Goal: Task Accomplishment & Management: Use online tool/utility

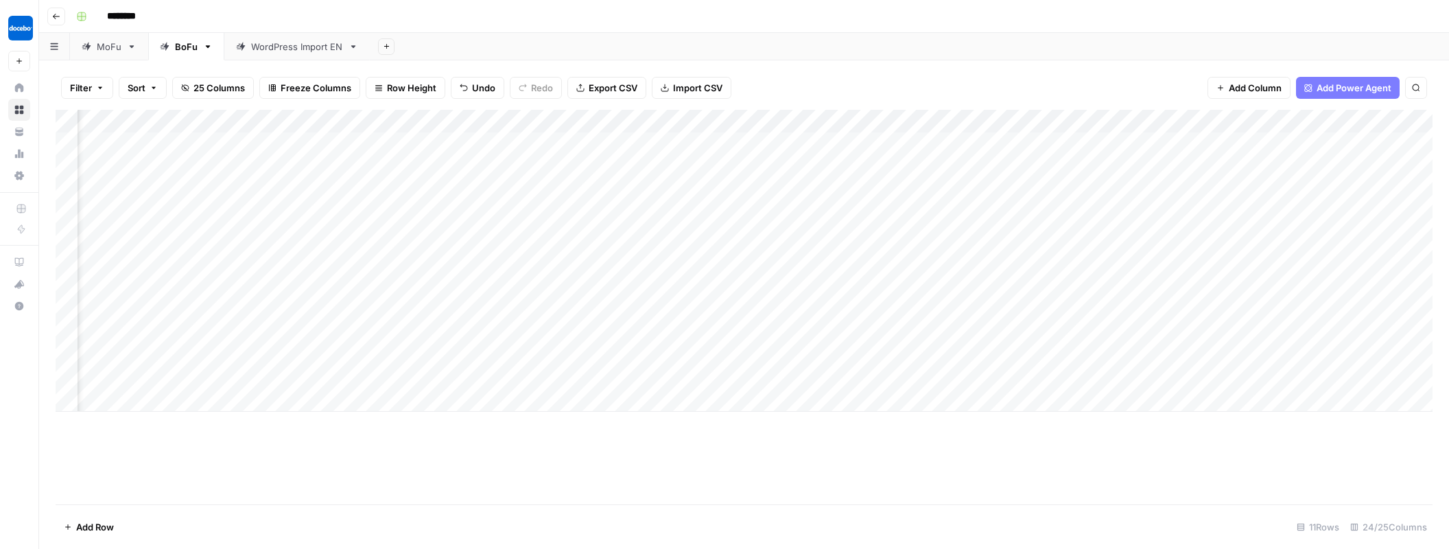
scroll to position [0, 747]
click at [596, 373] on div "Add Column" at bounding box center [744, 261] width 1377 height 302
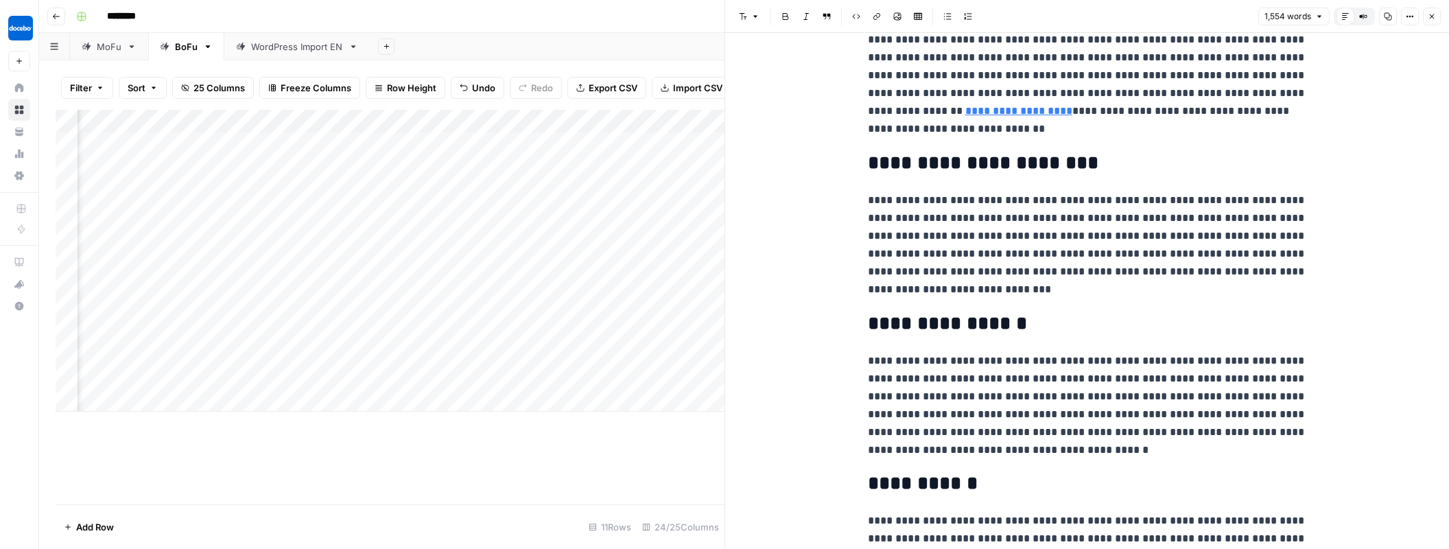
scroll to position [2395, 0]
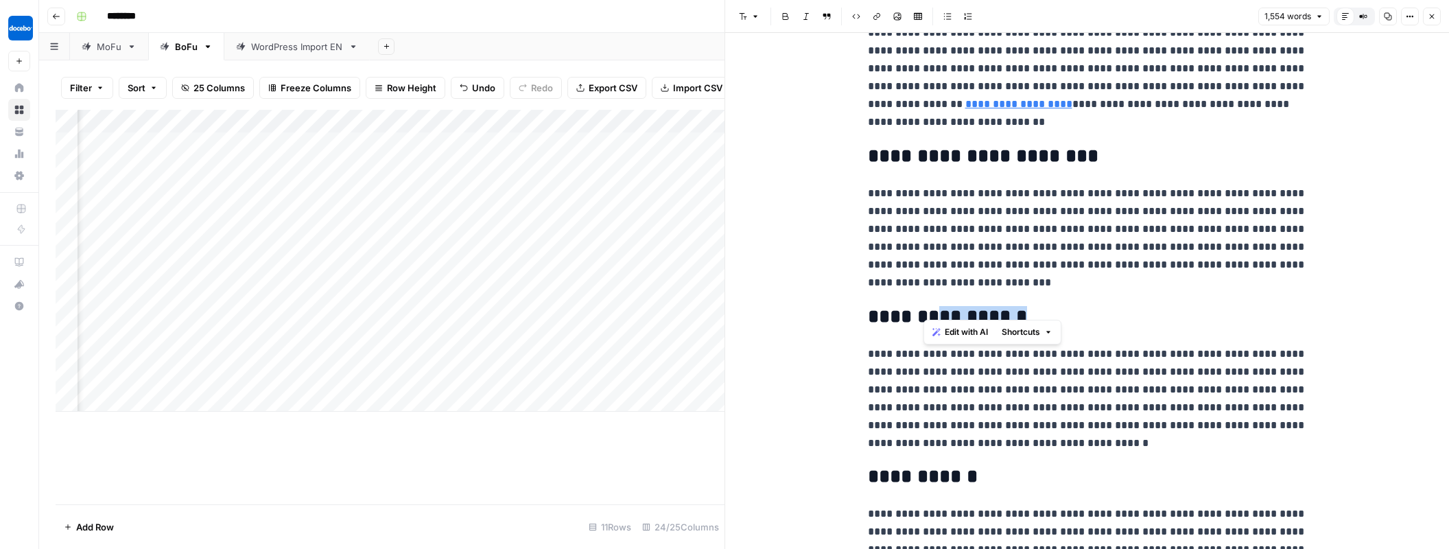
drag, startPoint x: 1015, startPoint y: 298, endPoint x: 927, endPoint y: 300, distance: 88.5
click at [927, 306] on h2 "**********" at bounding box center [1087, 316] width 439 height 21
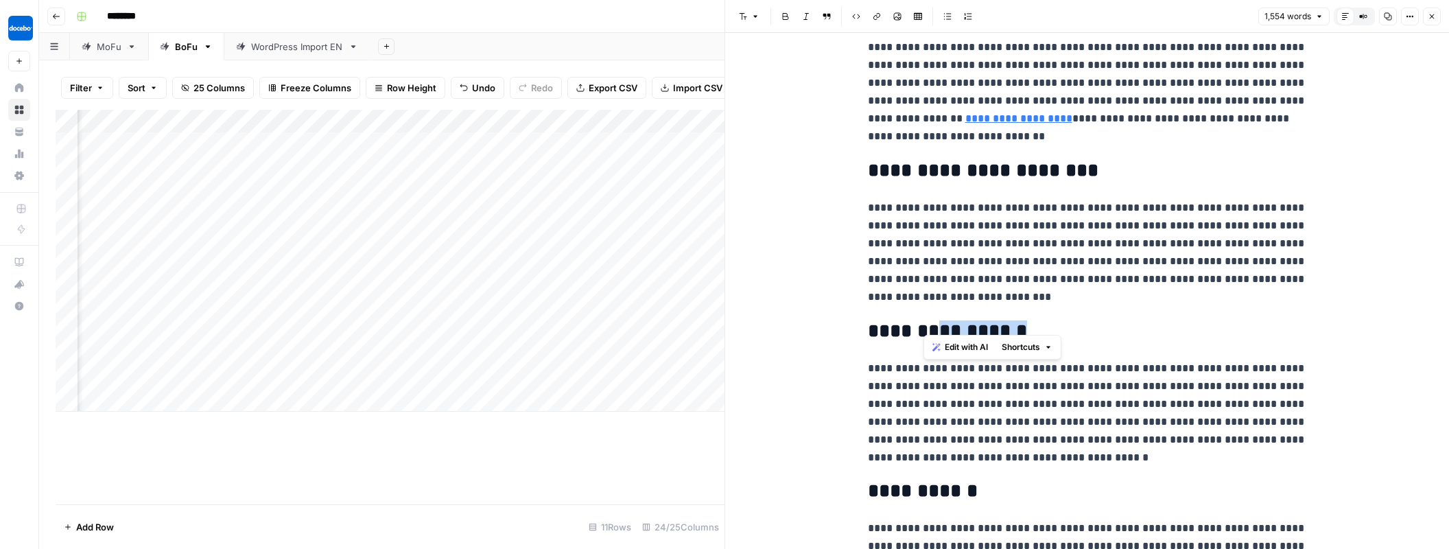
scroll to position [2379, 0]
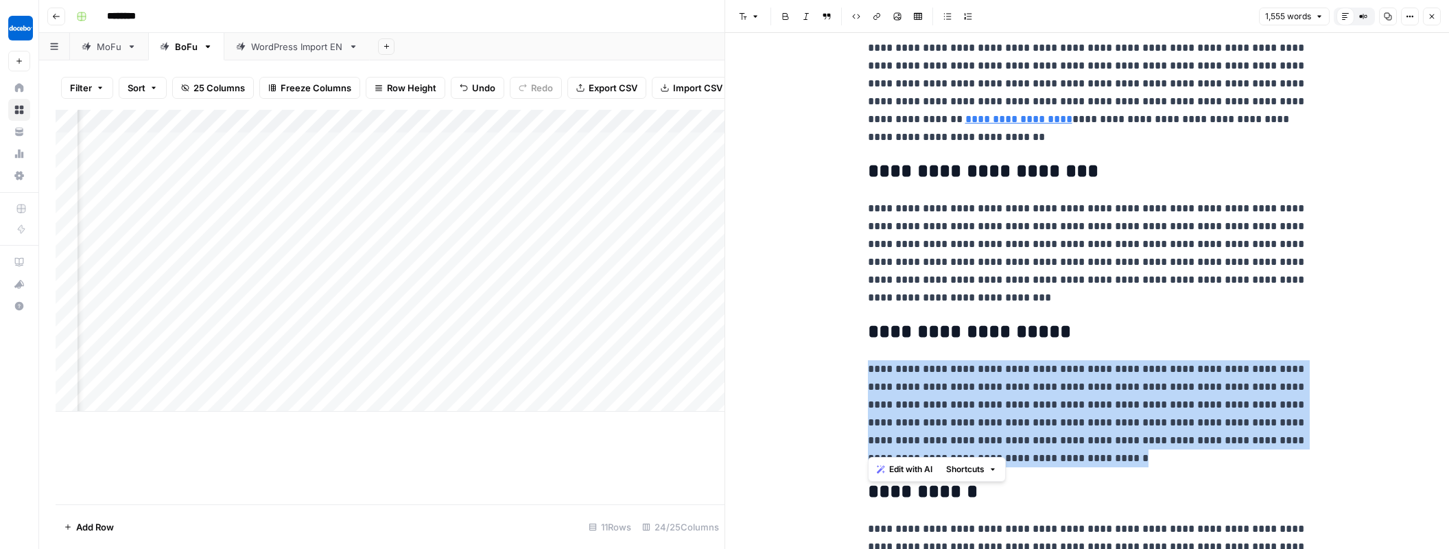
drag, startPoint x: 1014, startPoint y: 446, endPoint x: 839, endPoint y: 356, distance: 196.7
click at [839, 356] on div "**********" at bounding box center [1087, 207] width 724 height 5108
click at [919, 466] on span "Edit with AI" at bounding box center [910, 469] width 43 height 12
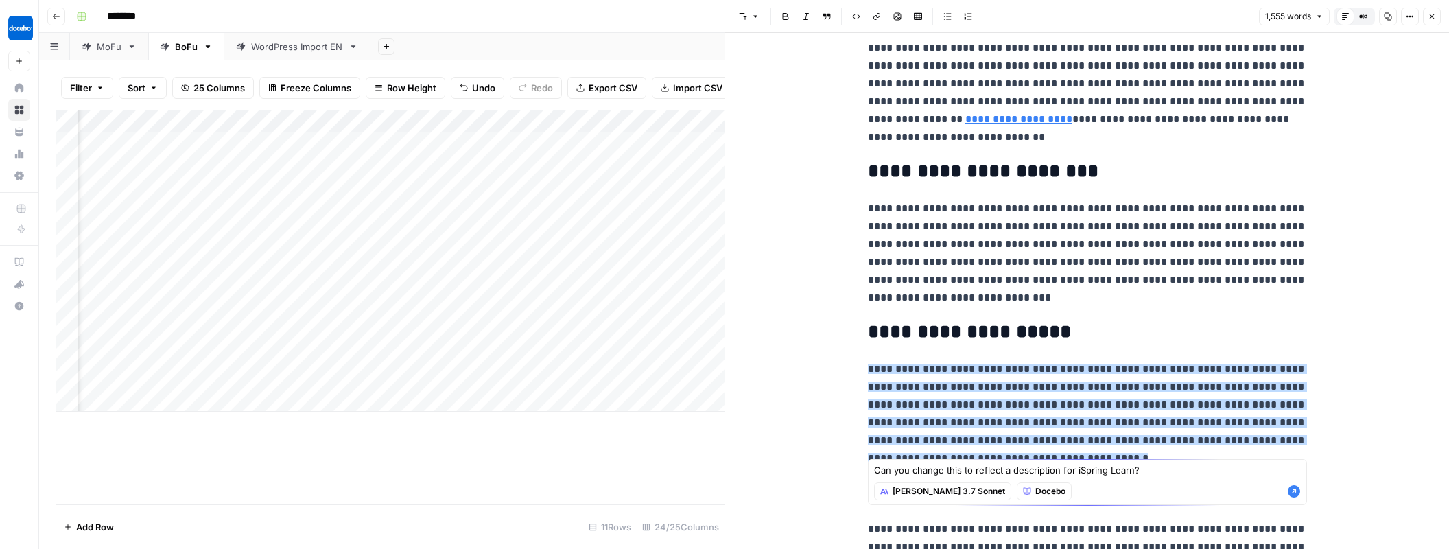
type textarea "Can you change this to reflect a description for iSpring Learn?"
click at [1292, 491] on icon "button" at bounding box center [1294, 491] width 12 height 12
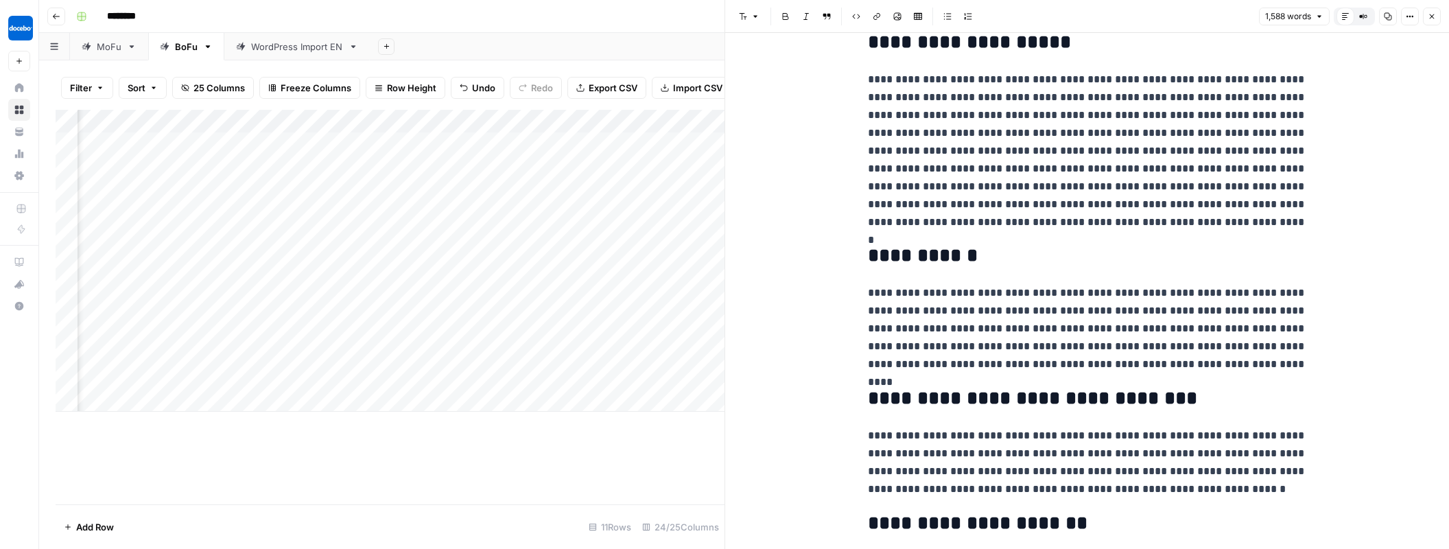
scroll to position [2670, 0]
drag, startPoint x: 960, startPoint y: 237, endPoint x: 925, endPoint y: 237, distance: 35.0
click at [925, 244] on h2 "**********" at bounding box center [1087, 254] width 439 height 21
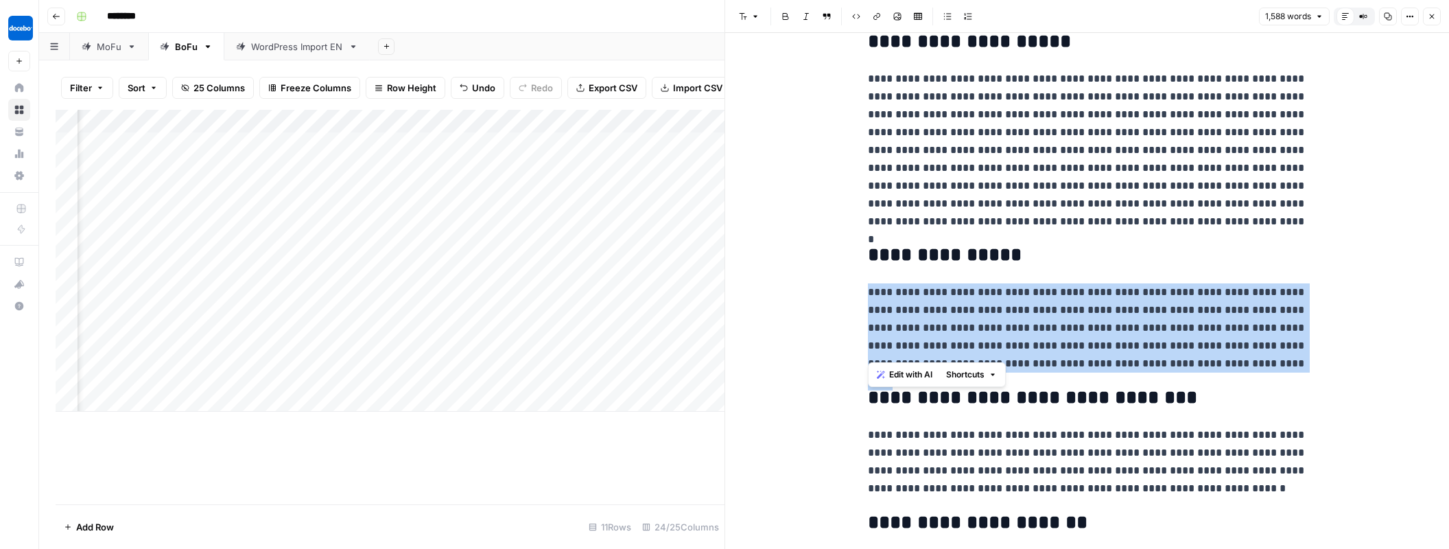
drag, startPoint x: 1202, startPoint y: 353, endPoint x: 862, endPoint y: 279, distance: 347.6
click at [919, 372] on span "Edit with AI" at bounding box center [910, 374] width 43 height 12
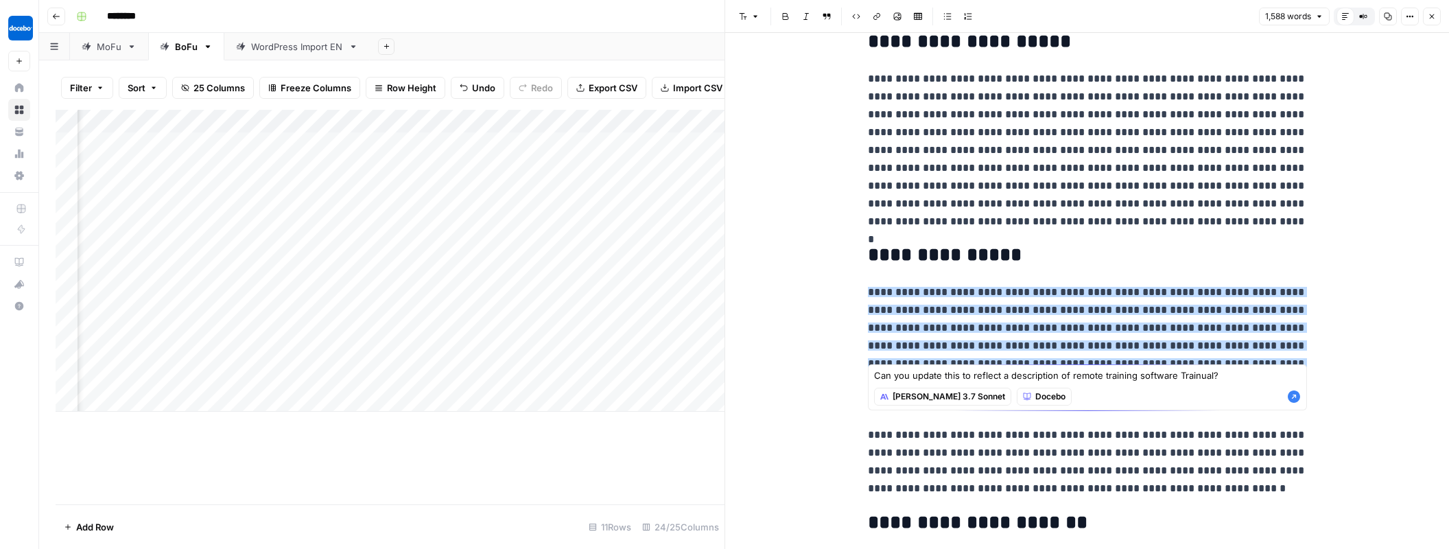
type textarea "Can you update this to reflect a description of remote training software Trainu…"
click at [1299, 398] on icon "button" at bounding box center [1294, 396] width 12 height 12
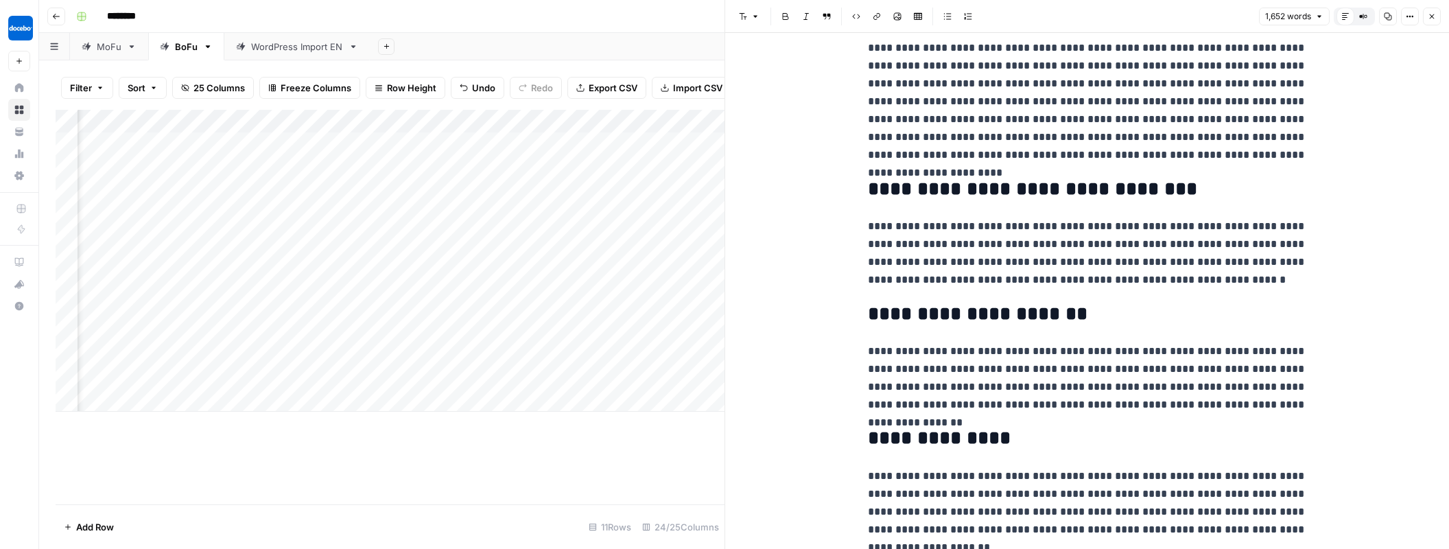
scroll to position [2995, 0]
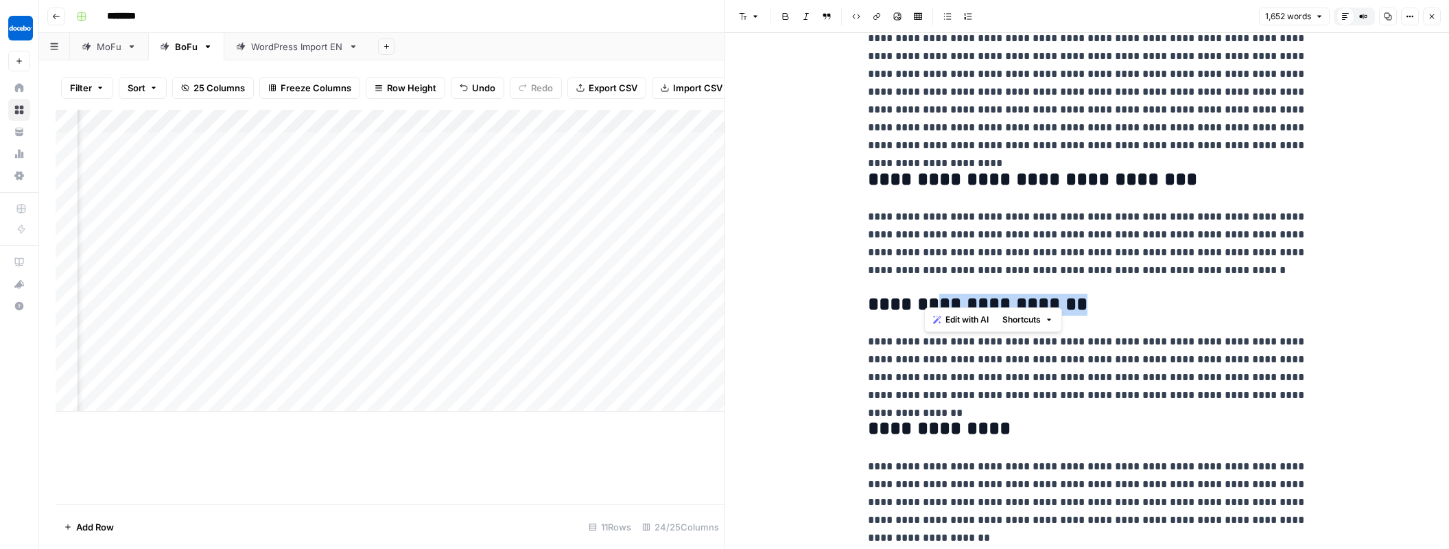
drag, startPoint x: 1020, startPoint y: 289, endPoint x: 924, endPoint y: 287, distance: 96.1
click at [924, 294] on h2 "**********" at bounding box center [1087, 304] width 439 height 21
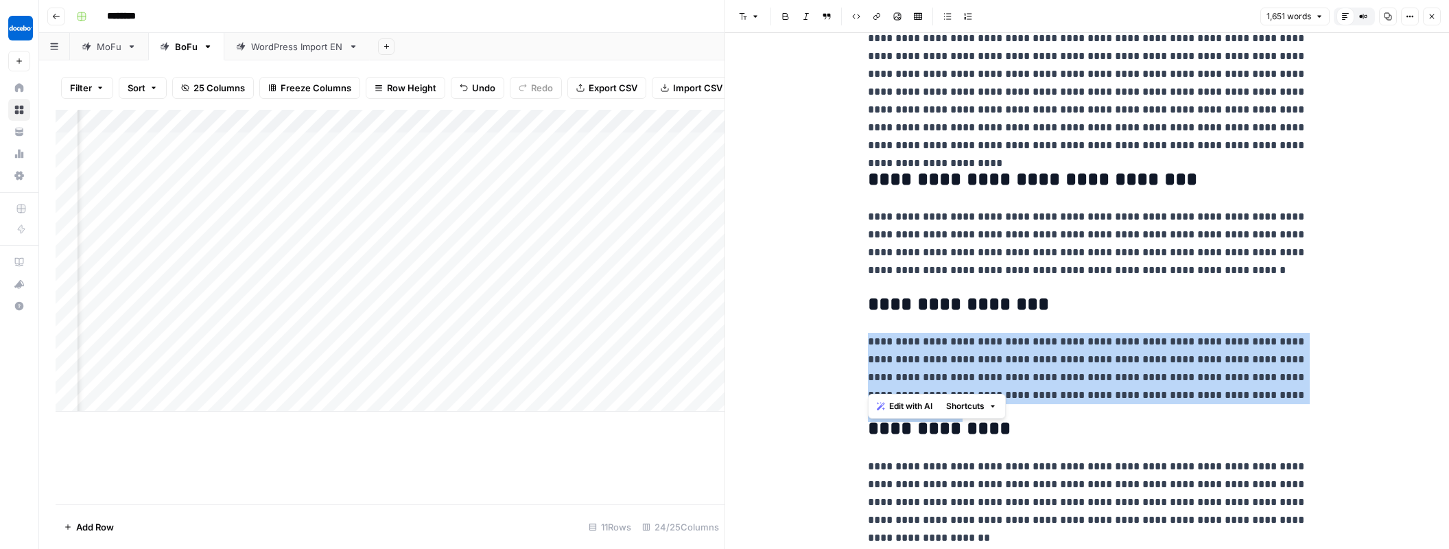
drag, startPoint x: 1219, startPoint y: 381, endPoint x: 865, endPoint y: 342, distance: 355.4
drag, startPoint x: 868, startPoint y: 324, endPoint x: 1302, endPoint y: 376, distance: 436.8
click at [1302, 376] on p "**********" at bounding box center [1087, 368] width 439 height 71
click at [897, 408] on span "Edit with AI" at bounding box center [910, 406] width 43 height 12
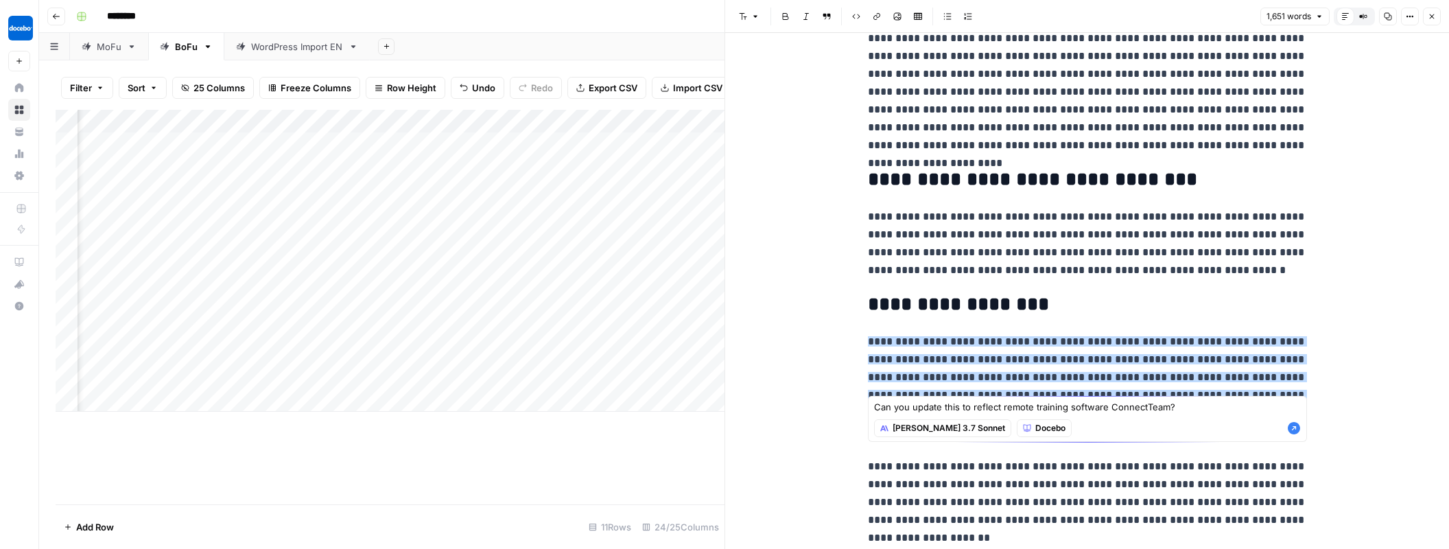
type textarea "Can you update this to reflect remote training software ConnectTeam?"
click at [1294, 425] on icon "button" at bounding box center [1294, 428] width 12 height 12
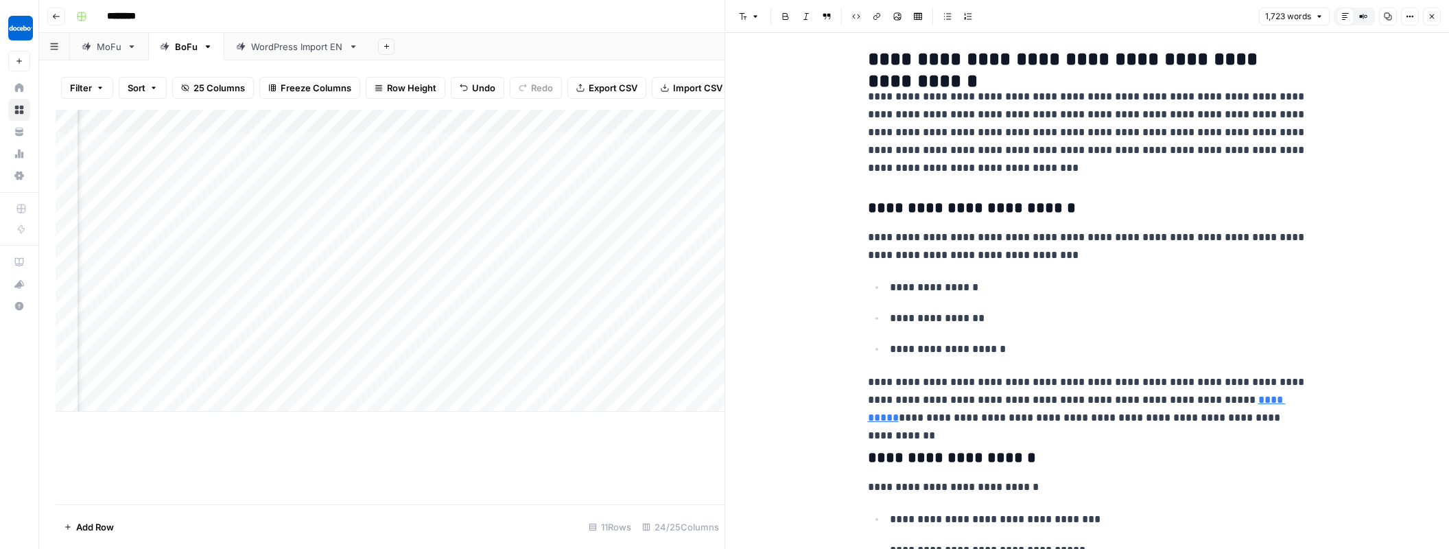
scroll to position [660, 0]
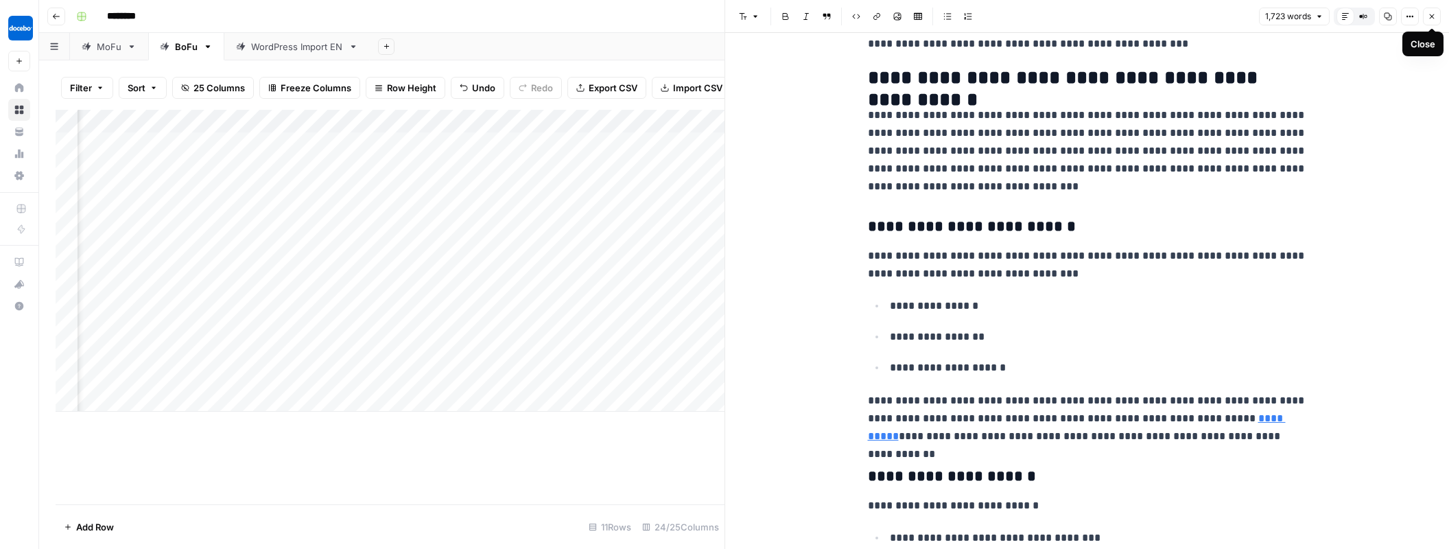
click at [1433, 18] on icon "button" at bounding box center [1432, 16] width 8 height 8
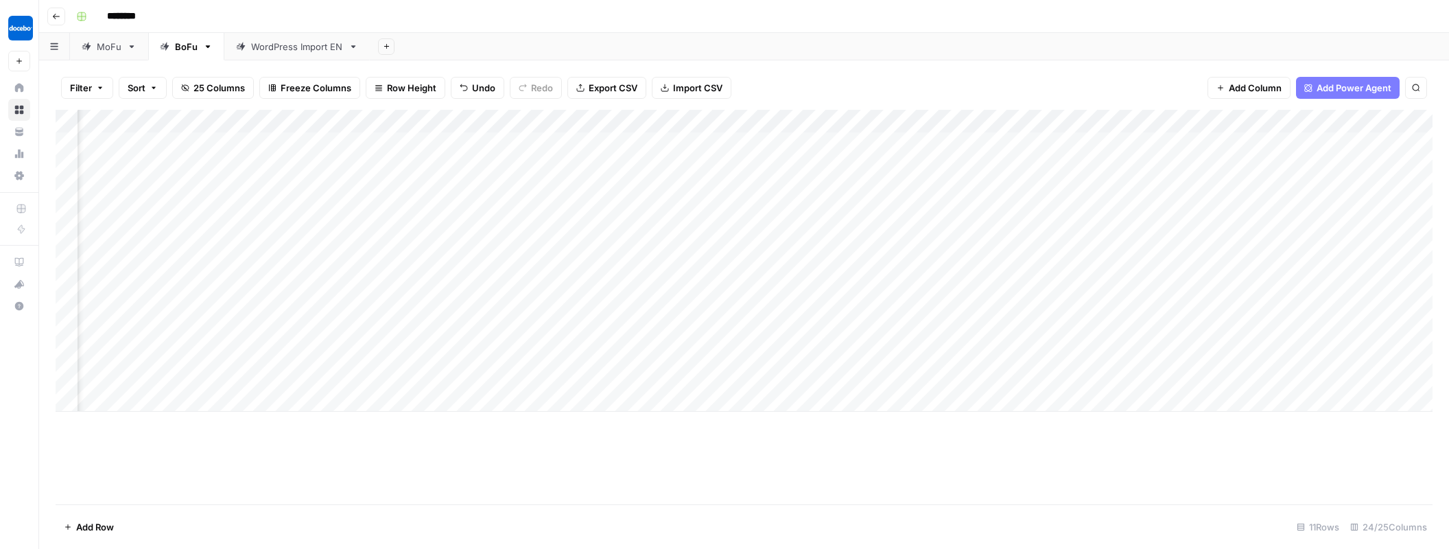
click at [1043, 371] on div "Add Column" at bounding box center [744, 261] width 1377 height 302
click at [1091, 375] on div "Add Column" at bounding box center [744, 261] width 1377 height 302
click at [822, 374] on div "Add Column" at bounding box center [744, 261] width 1377 height 302
click at [806, 375] on div "Add Column" at bounding box center [744, 261] width 1377 height 302
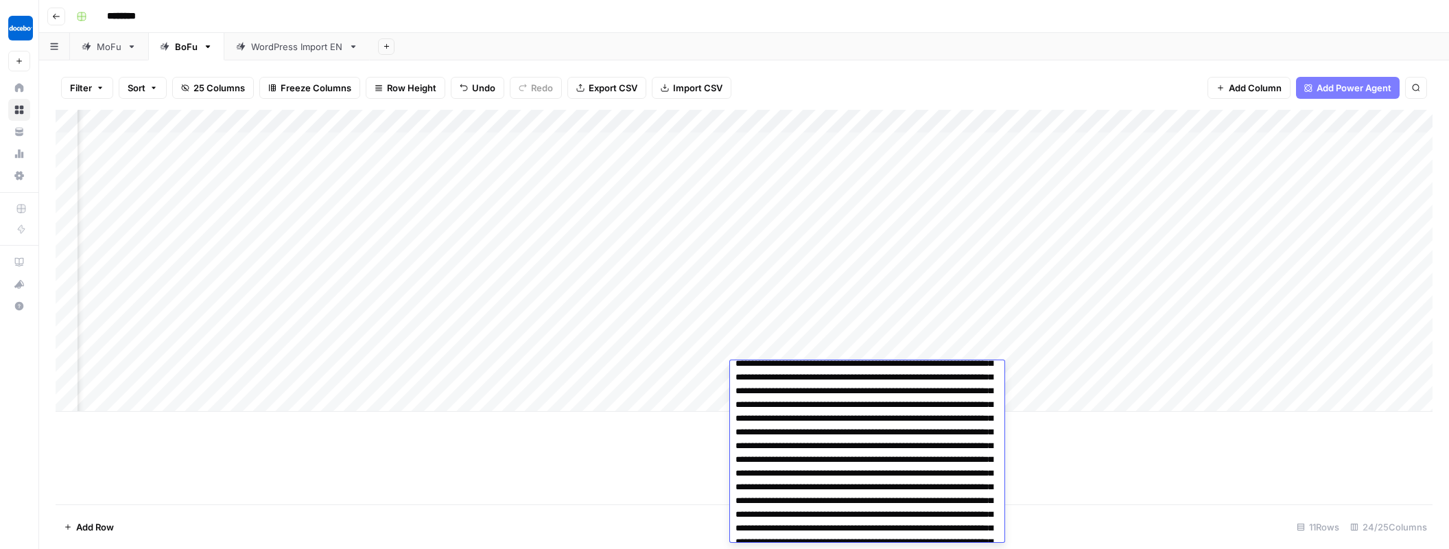
scroll to position [670, 0]
click at [681, 373] on div "Add Column" at bounding box center [744, 261] width 1377 height 302
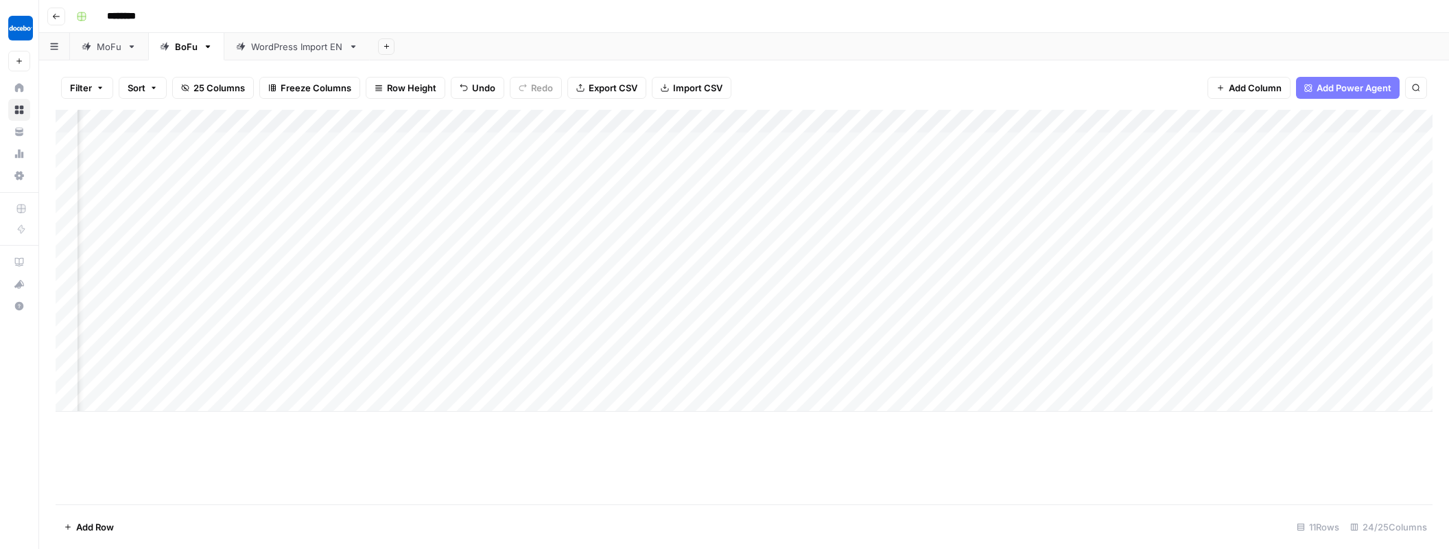
click at [813, 371] on div "Add Column" at bounding box center [744, 261] width 1377 height 302
click at [826, 373] on div "Add Column" at bounding box center [744, 261] width 1377 height 302
click at [914, 370] on div "Add Column" at bounding box center [744, 261] width 1377 height 302
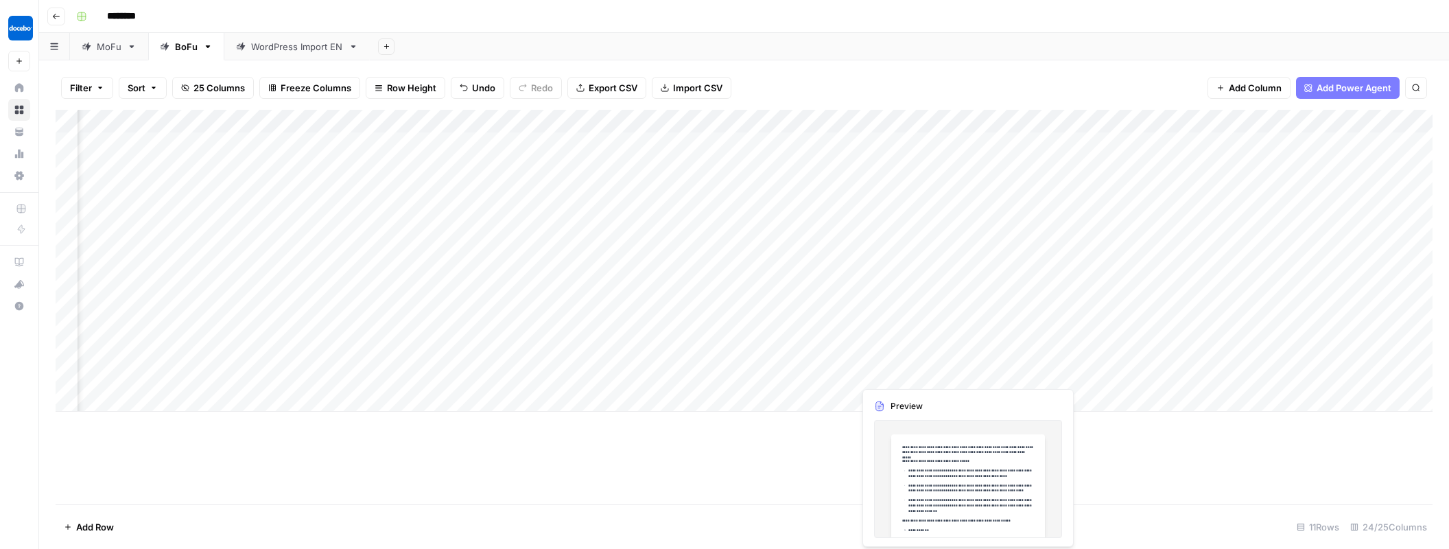
click at [967, 372] on div "Add Column" at bounding box center [744, 261] width 1377 height 302
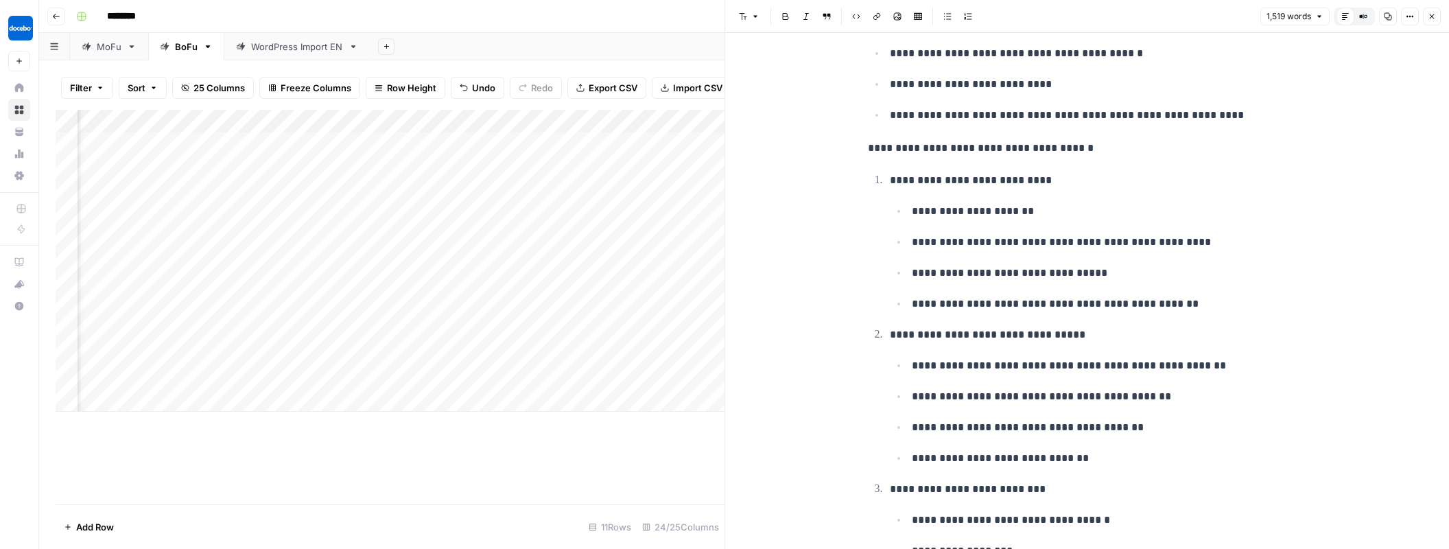
scroll to position [1655, 0]
click at [928, 171] on p "**********" at bounding box center [1098, 180] width 417 height 19
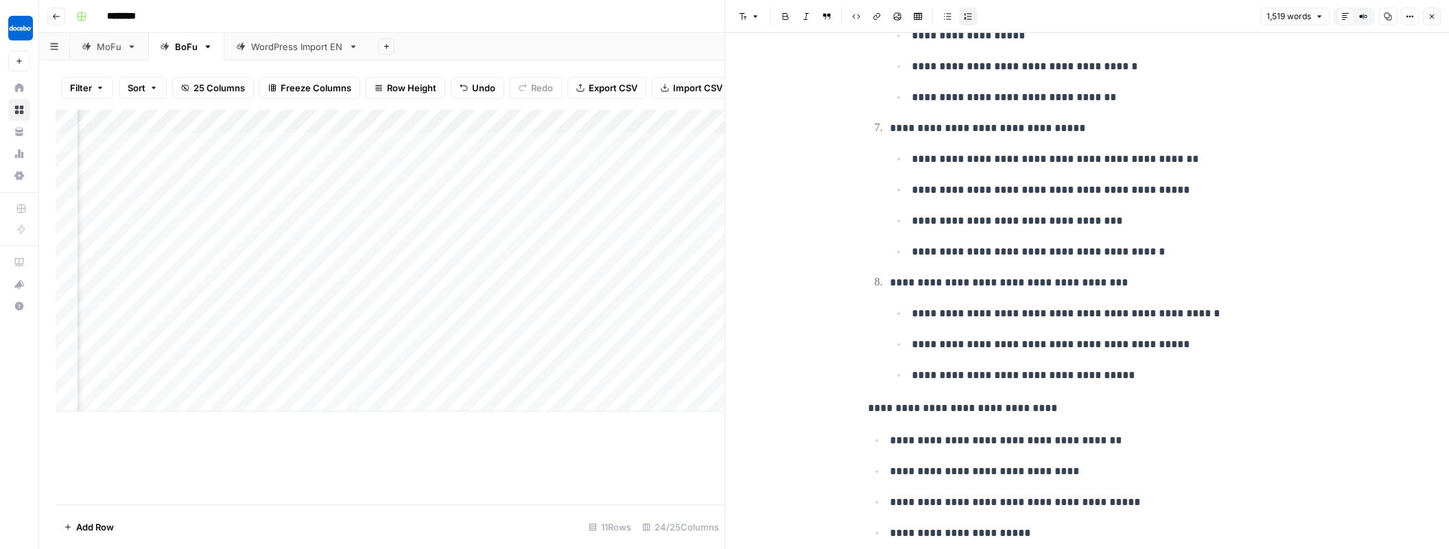
scroll to position [2721, 0]
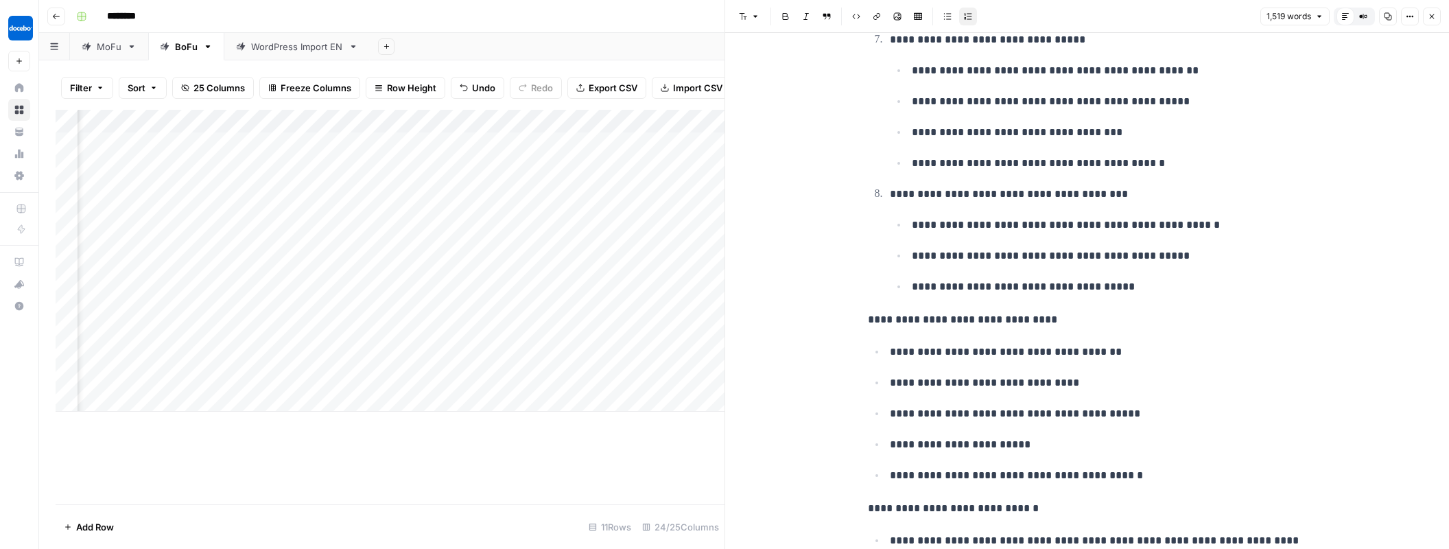
click at [1431, 16] on icon "button" at bounding box center [1432, 16] width 8 height 8
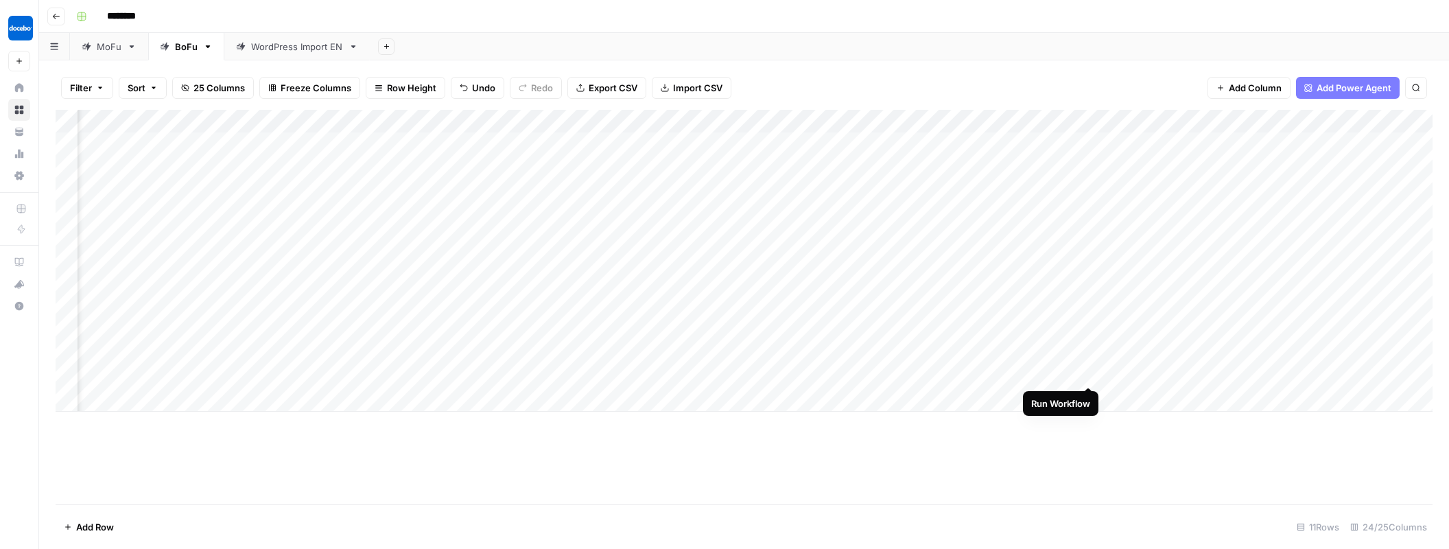
click at [1089, 374] on div "Add Column" at bounding box center [744, 261] width 1377 height 302
